Goal: Check status

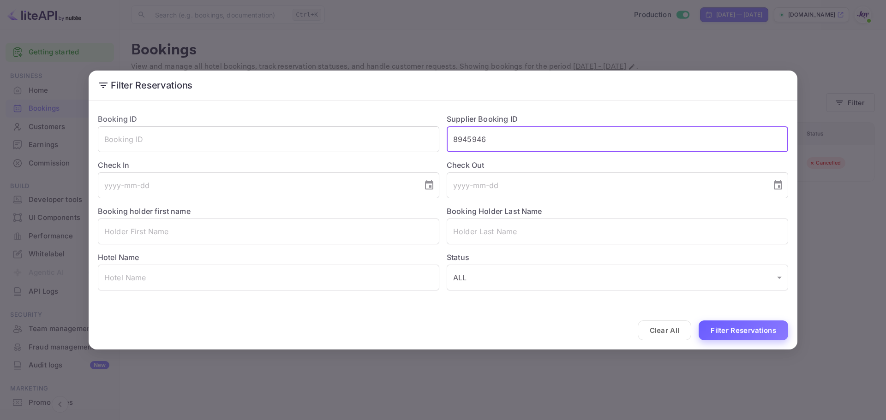
type input "8945946"
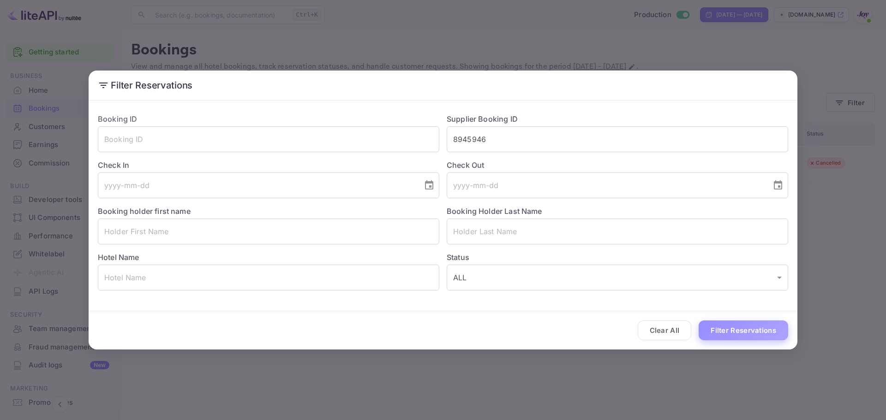
click at [730, 327] on button "Filter Reservations" at bounding box center [742, 331] width 89 height 20
click at [674, 329] on button "Clear All" at bounding box center [664, 331] width 54 height 20
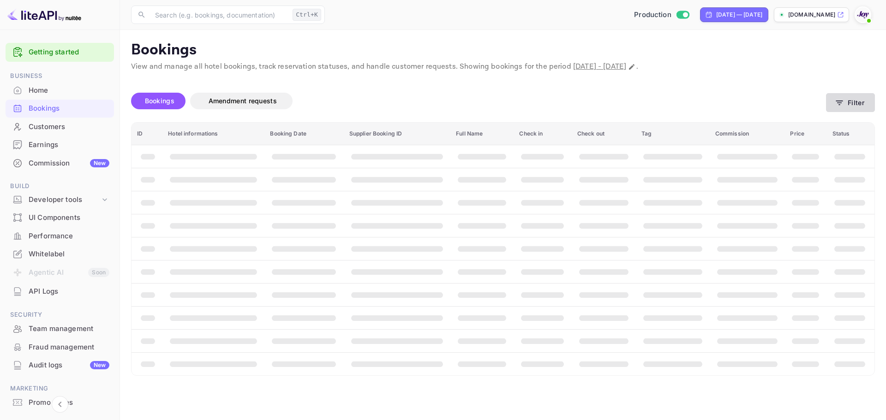
click at [859, 106] on button "Filter" at bounding box center [850, 102] width 49 height 19
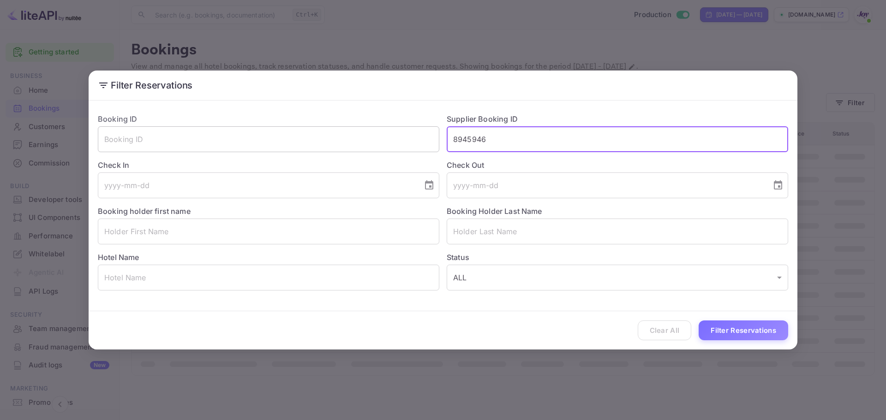
drag, startPoint x: 512, startPoint y: 138, endPoint x: 417, endPoint y: 139, distance: 95.5
click at [417, 139] on div "Booking ID ​ Supplier Booking ID 8945946 ​ Check In ​ Check Out ​ Booking holde…" at bounding box center [438, 198] width 697 height 184
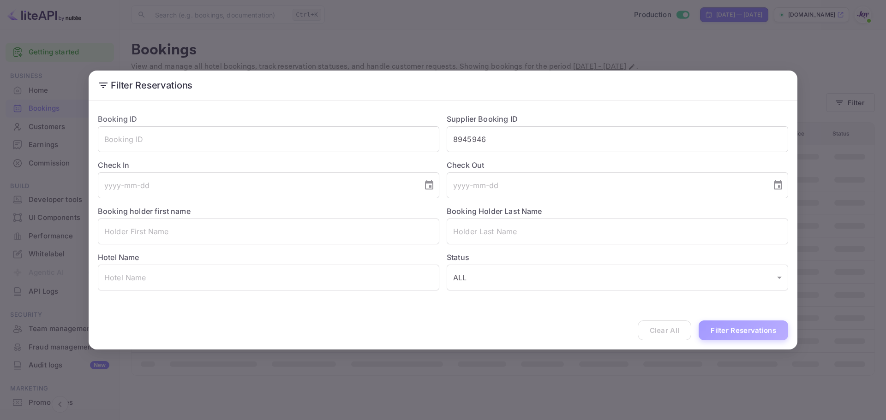
drag, startPoint x: 727, startPoint y: 339, endPoint x: 727, endPoint y: 330, distance: 8.8
click at [727, 336] on button "Filter Reservations" at bounding box center [742, 331] width 89 height 20
drag, startPoint x: 655, startPoint y: 317, endPoint x: 655, endPoint y: 324, distance: 6.9
click at [655, 321] on div "Clear All Filter Reservations" at bounding box center [443, 330] width 708 height 38
drag, startPoint x: 655, startPoint y: 325, endPoint x: 659, endPoint y: 321, distance: 6.2
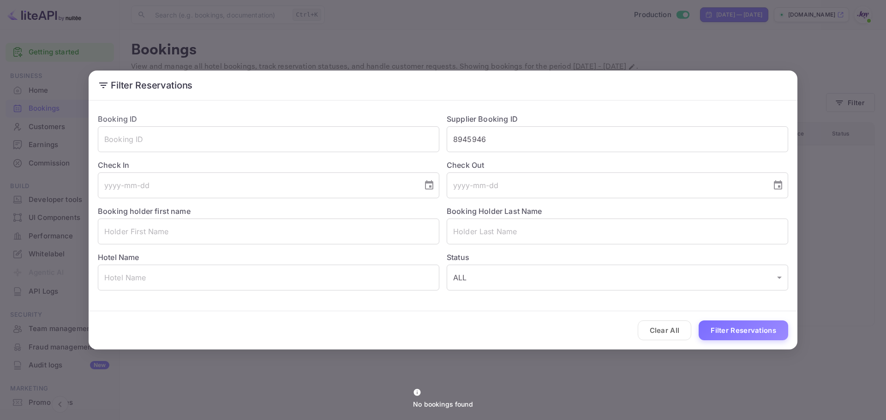
click at [655, 325] on button "Clear All" at bounding box center [664, 331] width 54 height 20
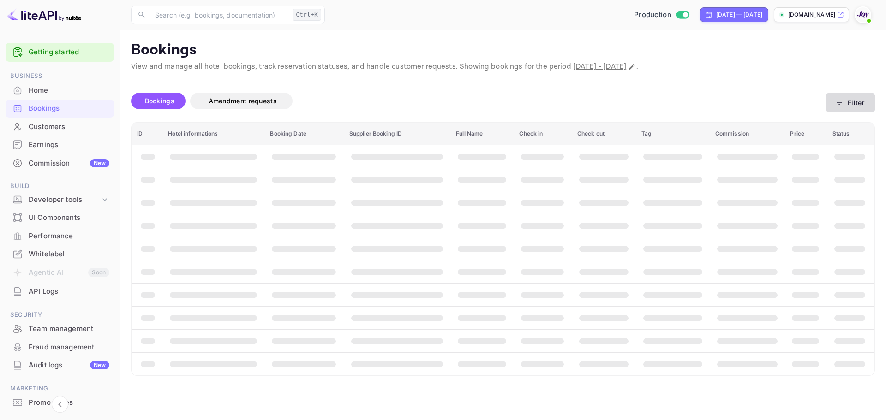
click at [847, 101] on button "Filter" at bounding box center [850, 102] width 49 height 19
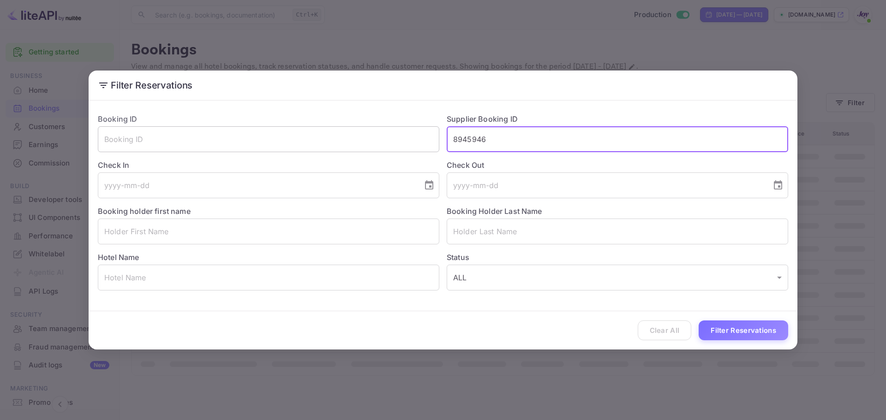
drag, startPoint x: 514, startPoint y: 141, endPoint x: 335, endPoint y: 140, distance: 178.5
click at [343, 141] on div "Booking ID ​ Supplier Booking ID 8945946 ​ Check In ​ Check Out ​ Booking holde…" at bounding box center [438, 198] width 697 height 184
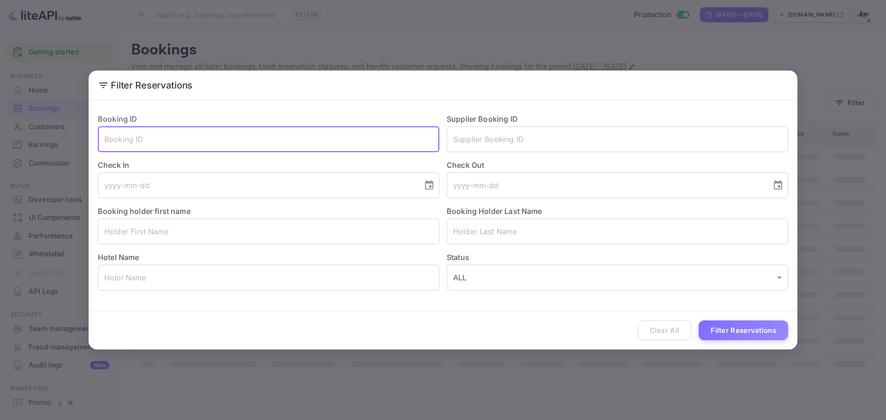
click at [242, 137] on input "text" at bounding box center [268, 139] width 341 height 26
paste input "8945946"
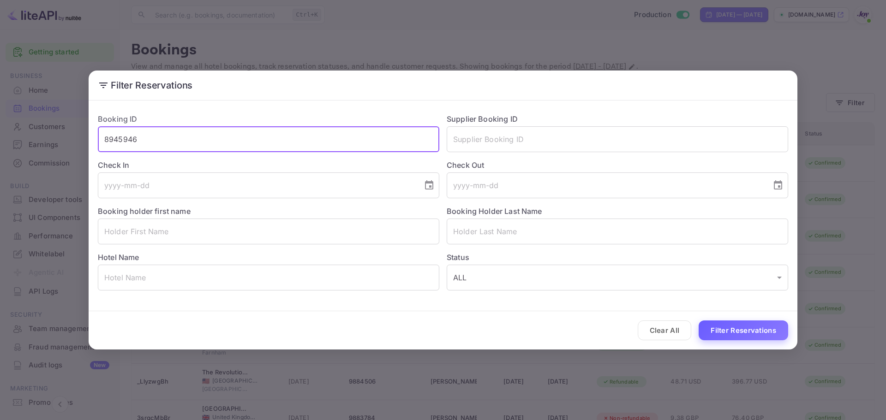
type input "8945946"
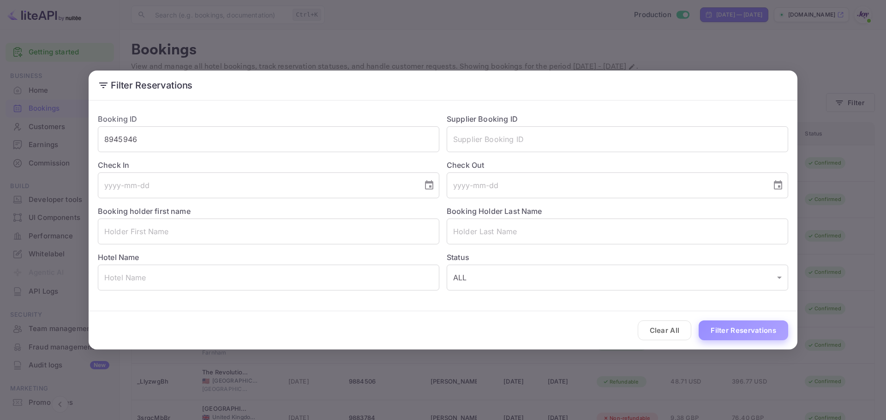
click at [747, 333] on button "Filter Reservations" at bounding box center [742, 331] width 89 height 20
